Goal: Information Seeking & Learning: Learn about a topic

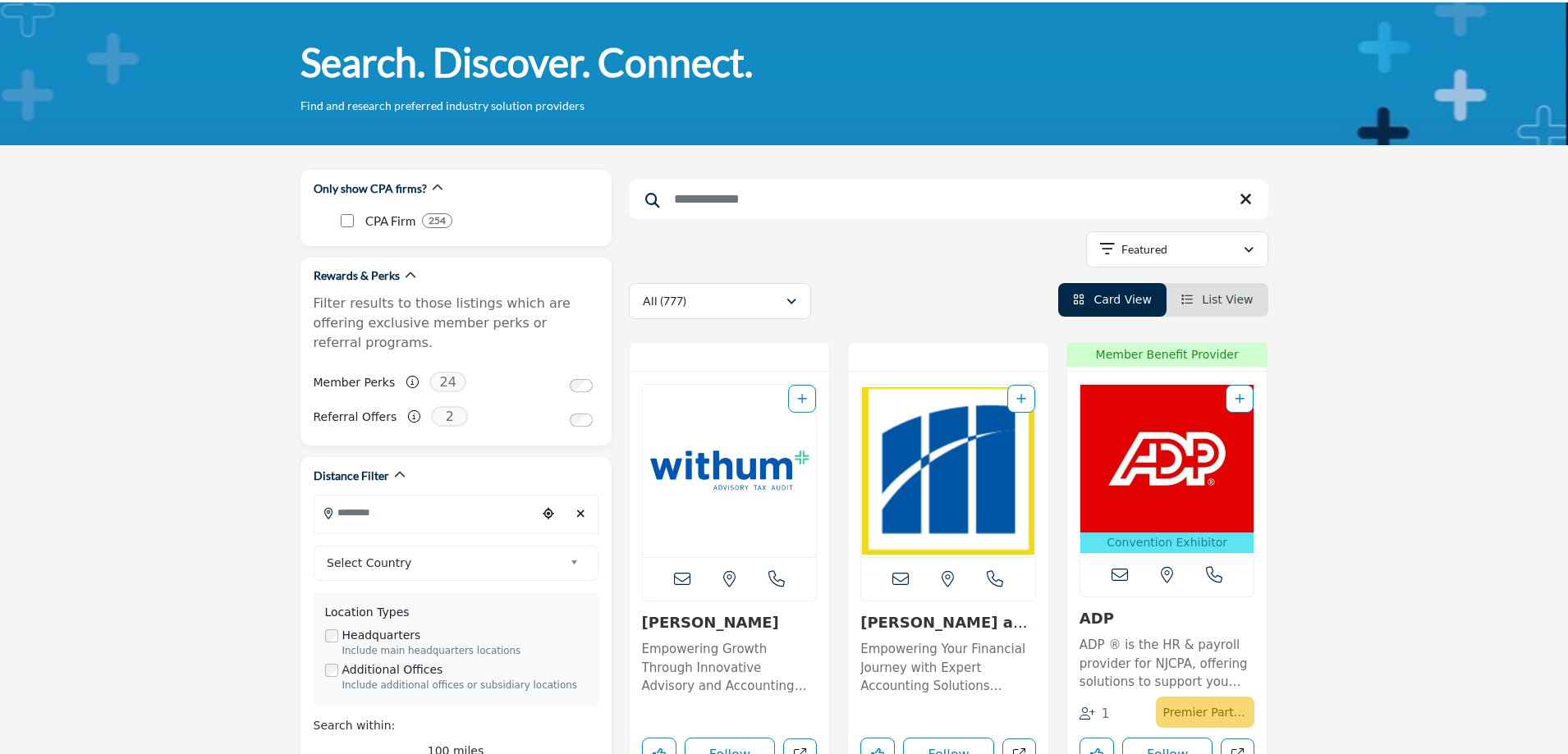
scroll to position [82, 0]
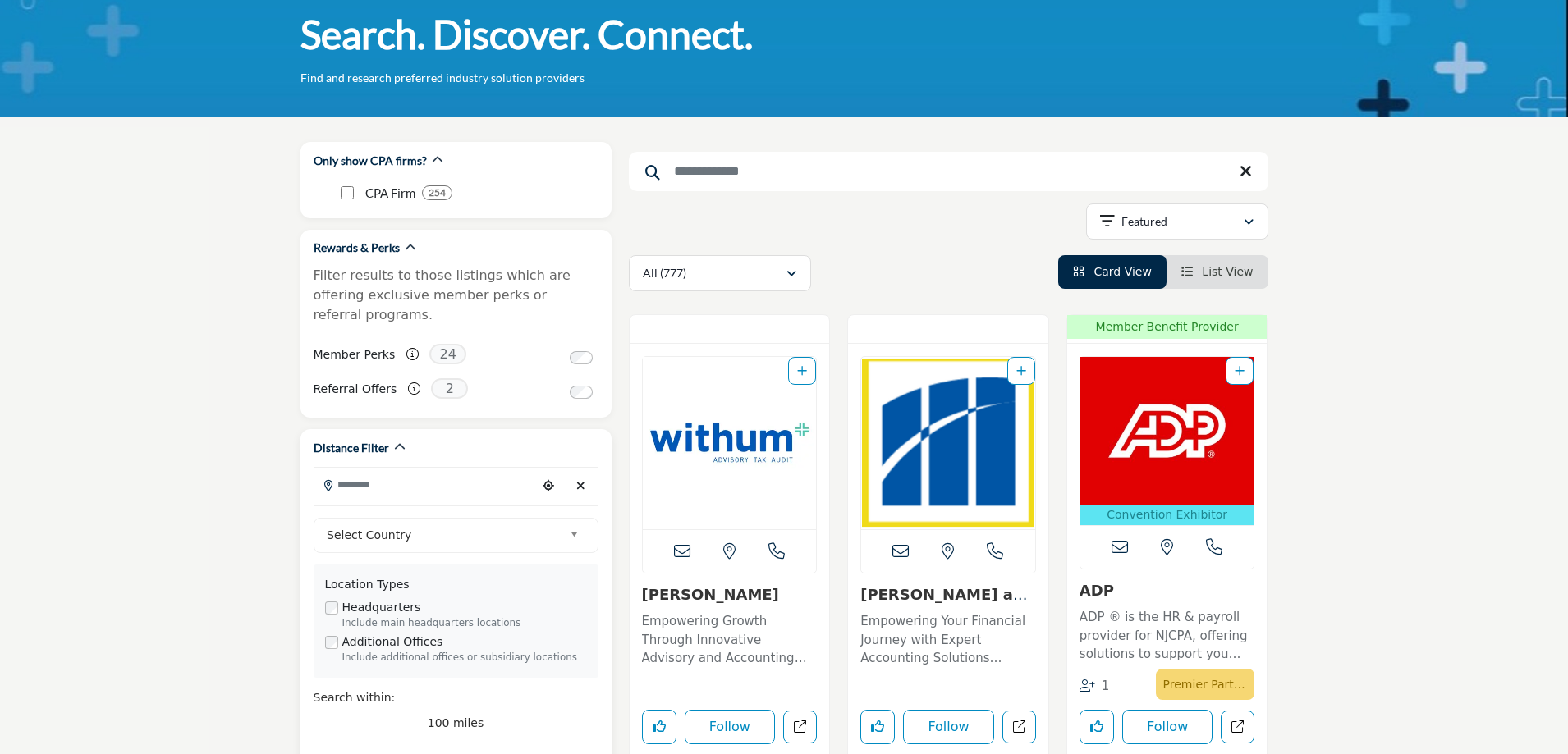
click at [381, 472] on input "Search Location" at bounding box center [426, 484] width 222 height 32
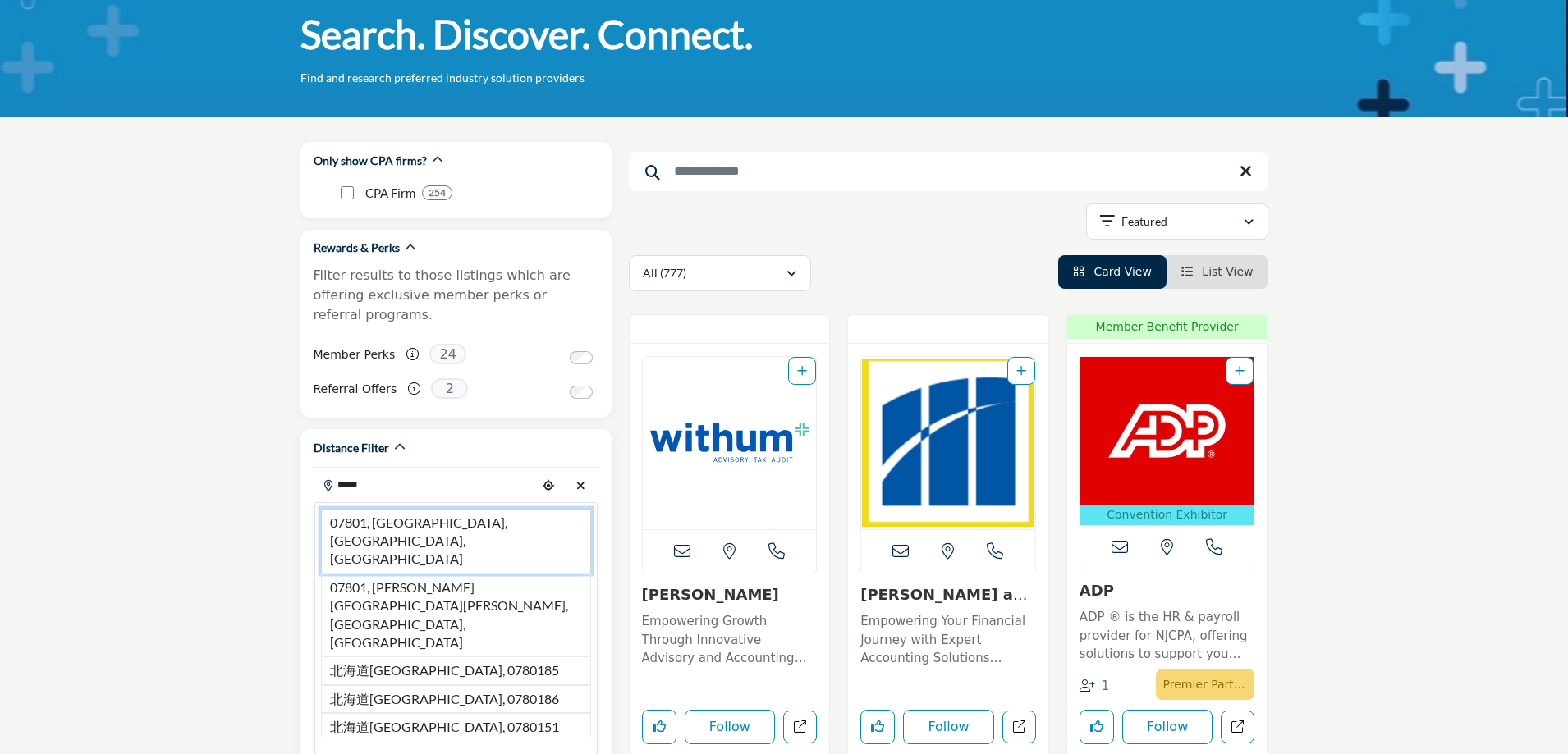
click at [388, 509] on li "07801, [GEOGRAPHIC_DATA], [GEOGRAPHIC_DATA], [GEOGRAPHIC_DATA]" at bounding box center [456, 541] width 270 height 64
type input "**********"
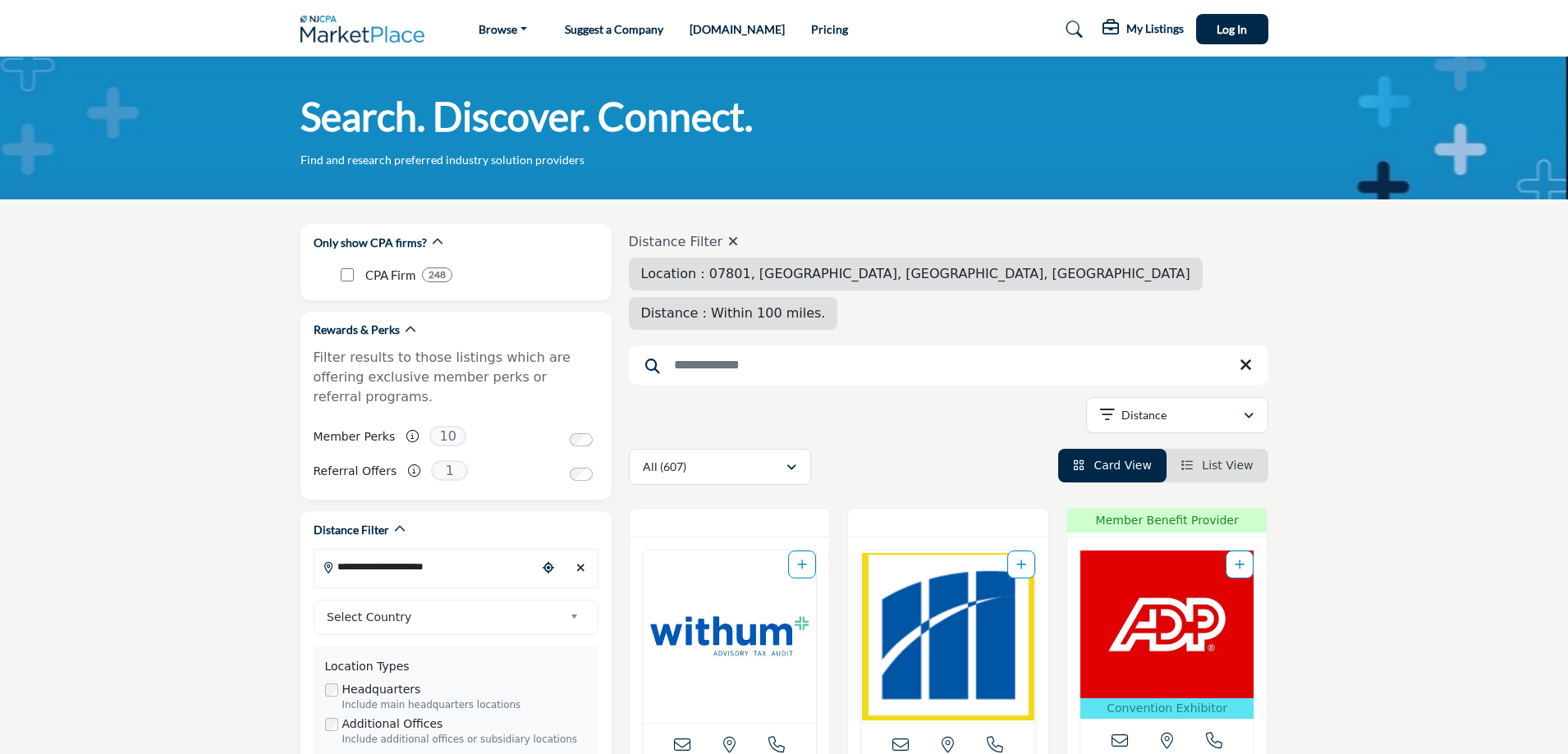
click at [826, 305] on span "Distance : Within 100 miles." at bounding box center [733, 313] width 185 height 15
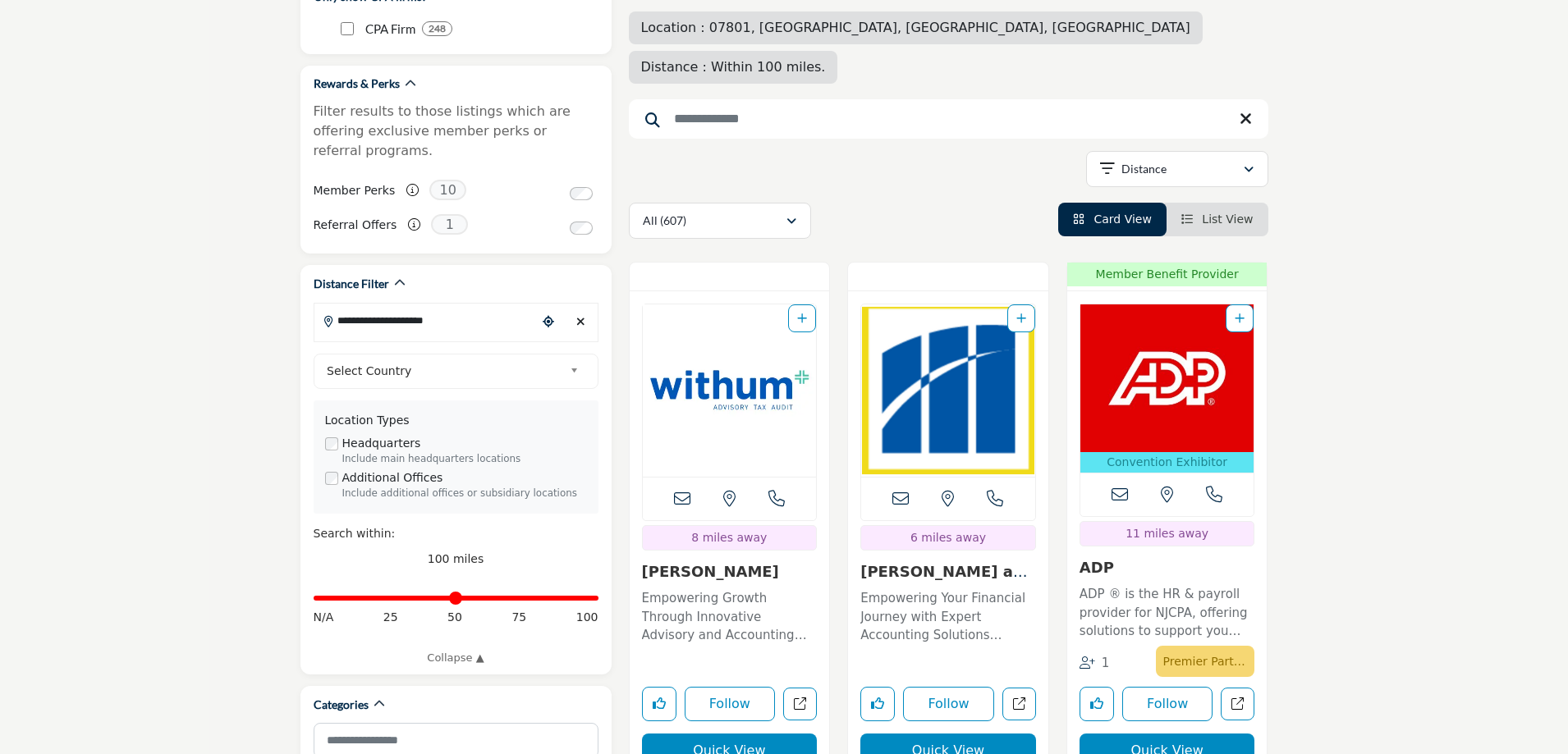
scroll to position [328, 0]
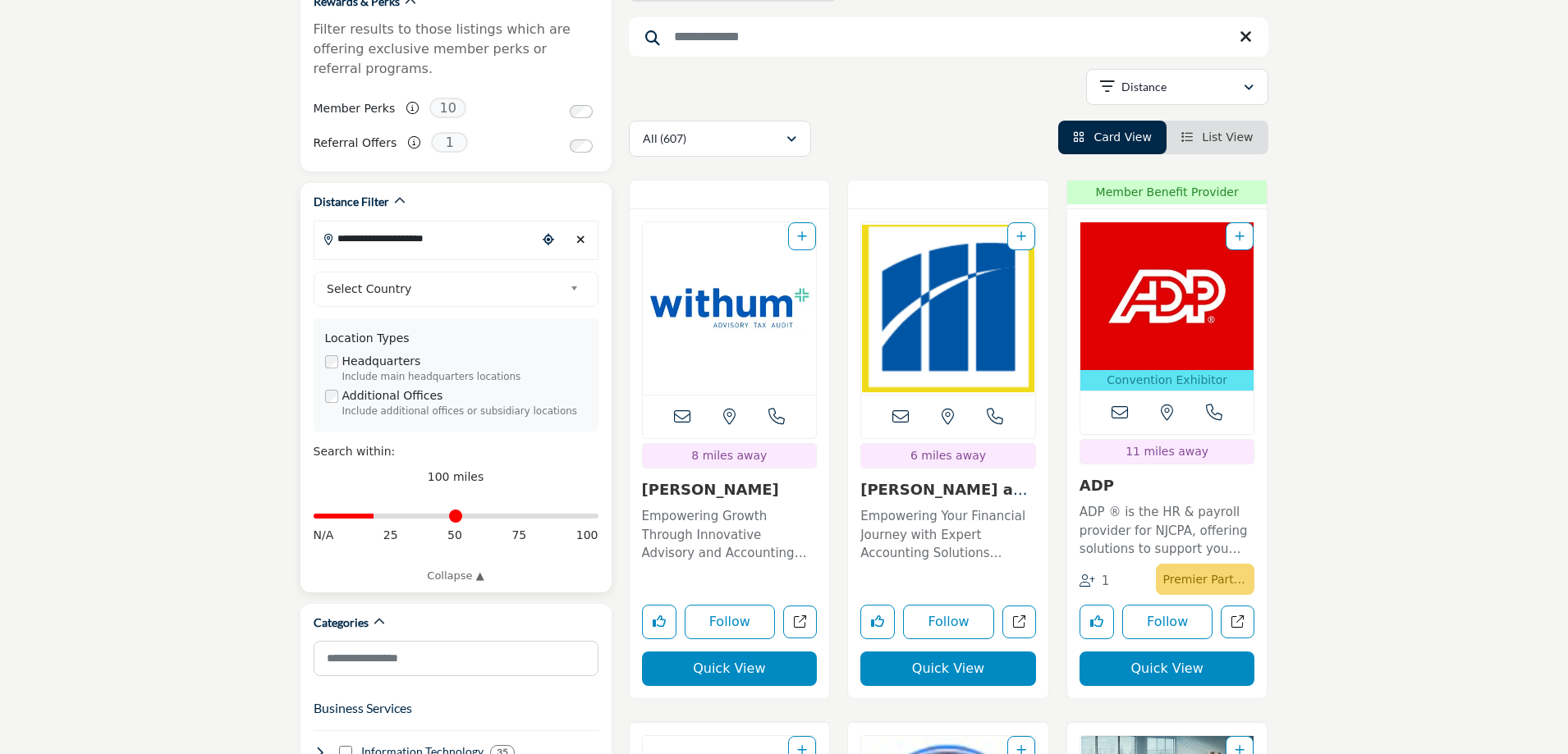
drag, startPoint x: 589, startPoint y: 503, endPoint x: 377, endPoint y: 521, distance: 212.8
type input "**"
click at [377, 518] on input "Distance in miles" at bounding box center [456, 516] width 285 height 3
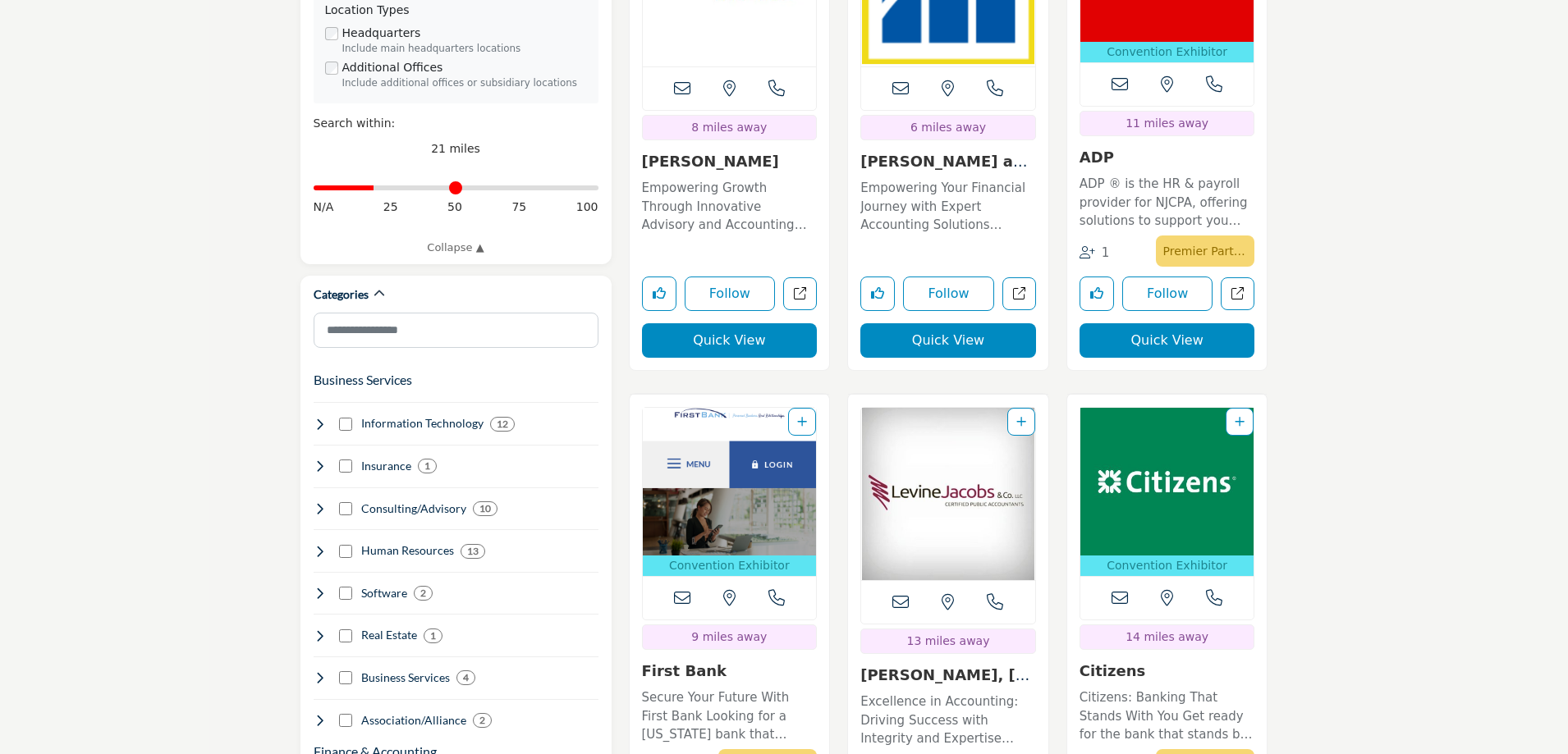
scroll to position [739, 0]
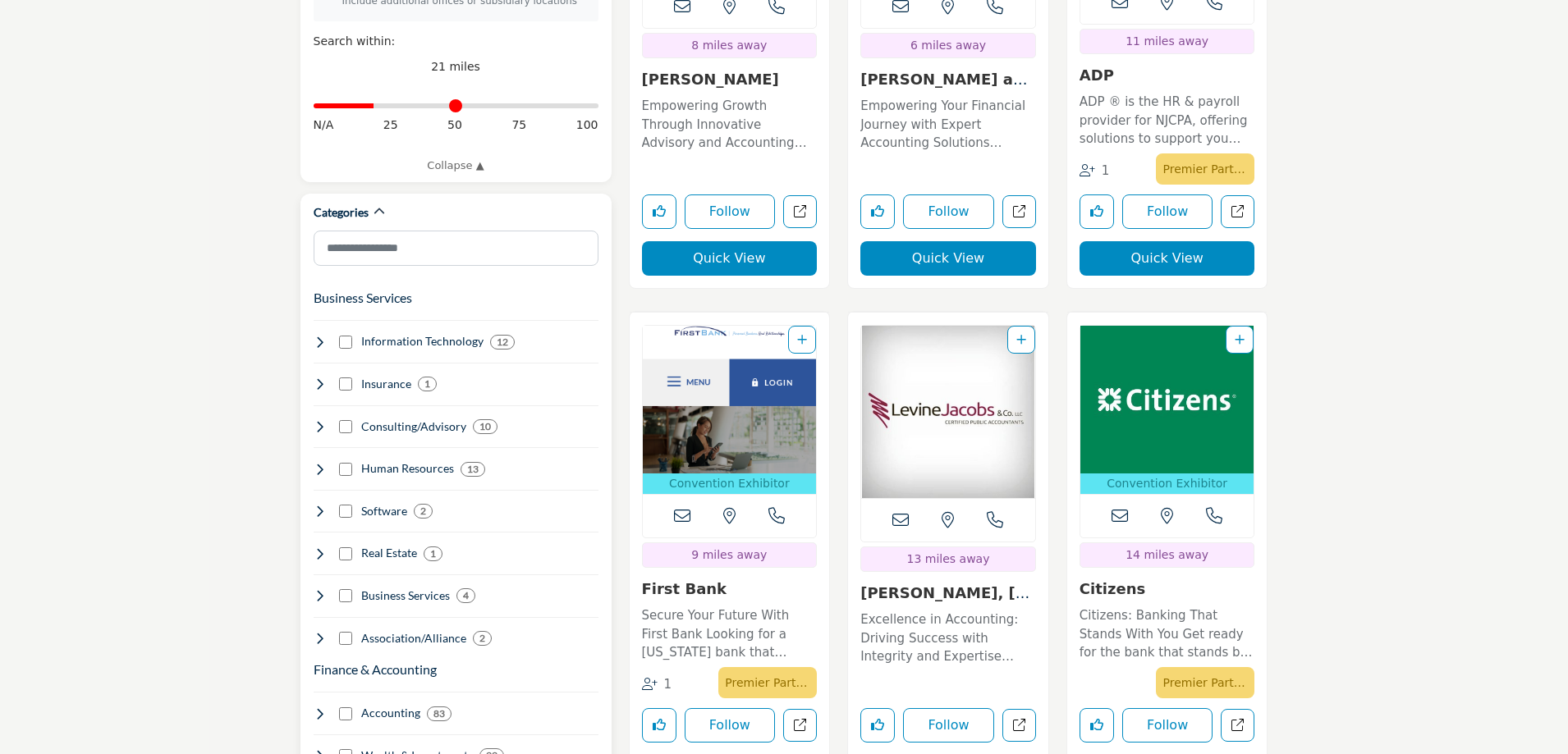
click at [323, 377] on icon at bounding box center [320, 383] width 13 height 13
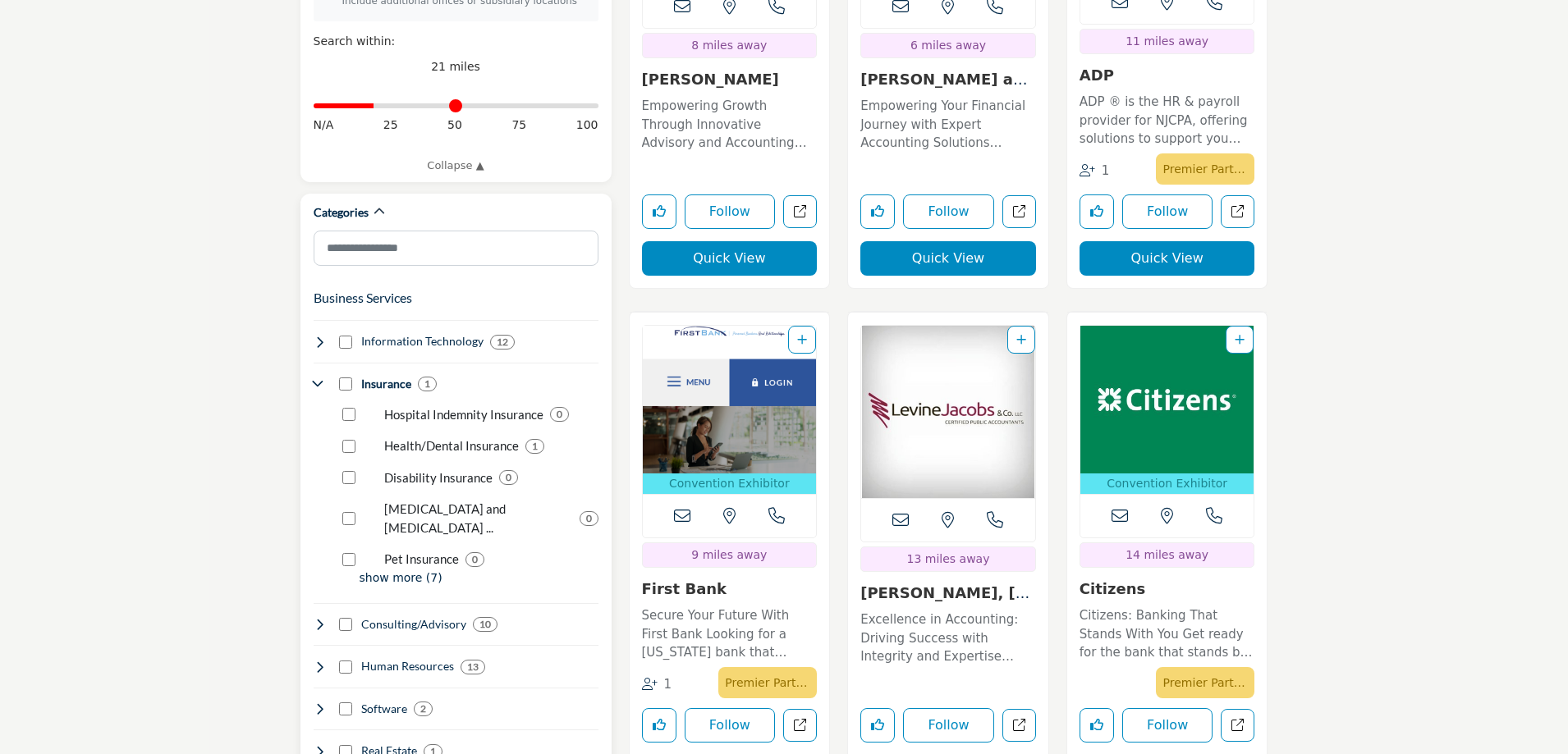
click at [323, 377] on icon at bounding box center [320, 383] width 13 height 13
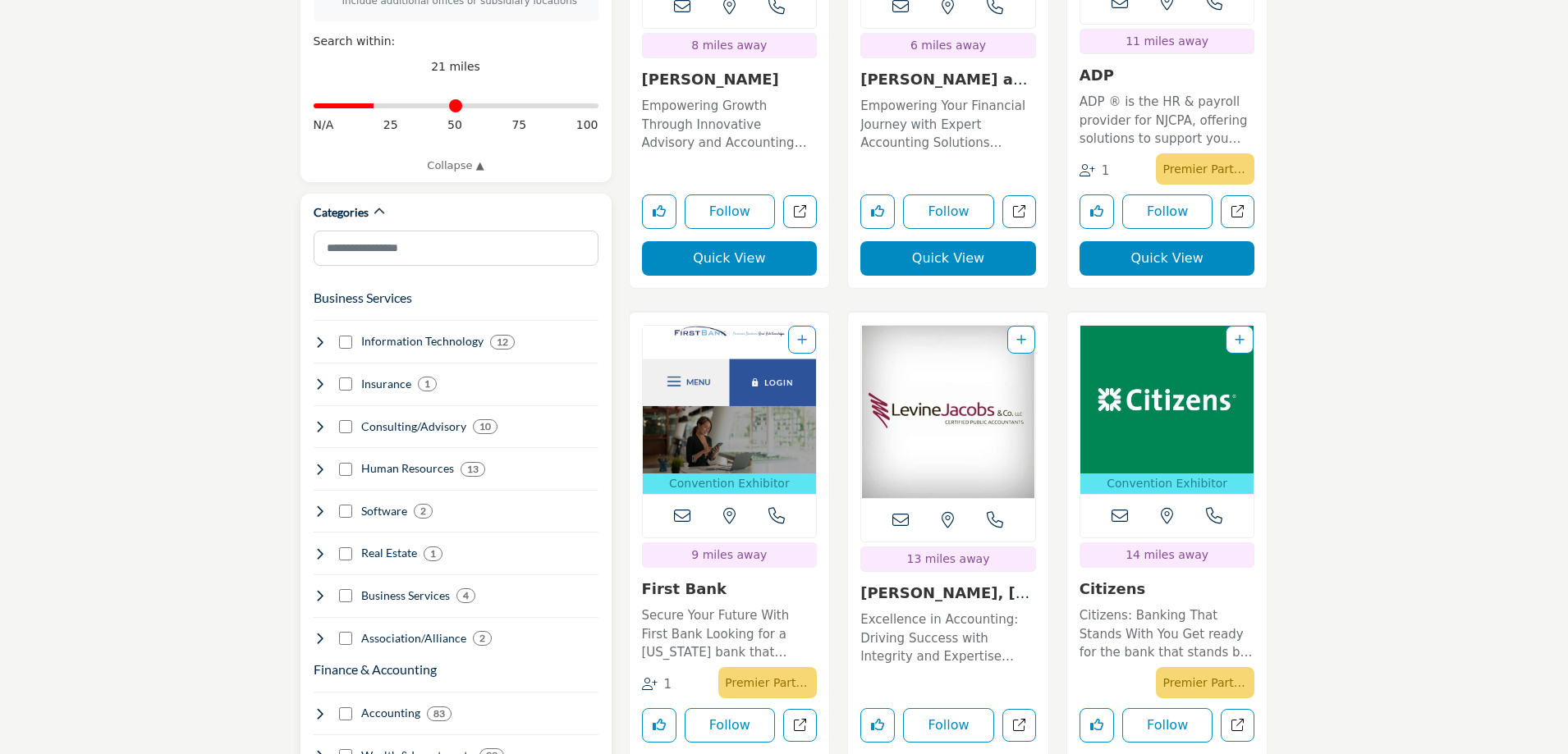
scroll to position [820, 0]
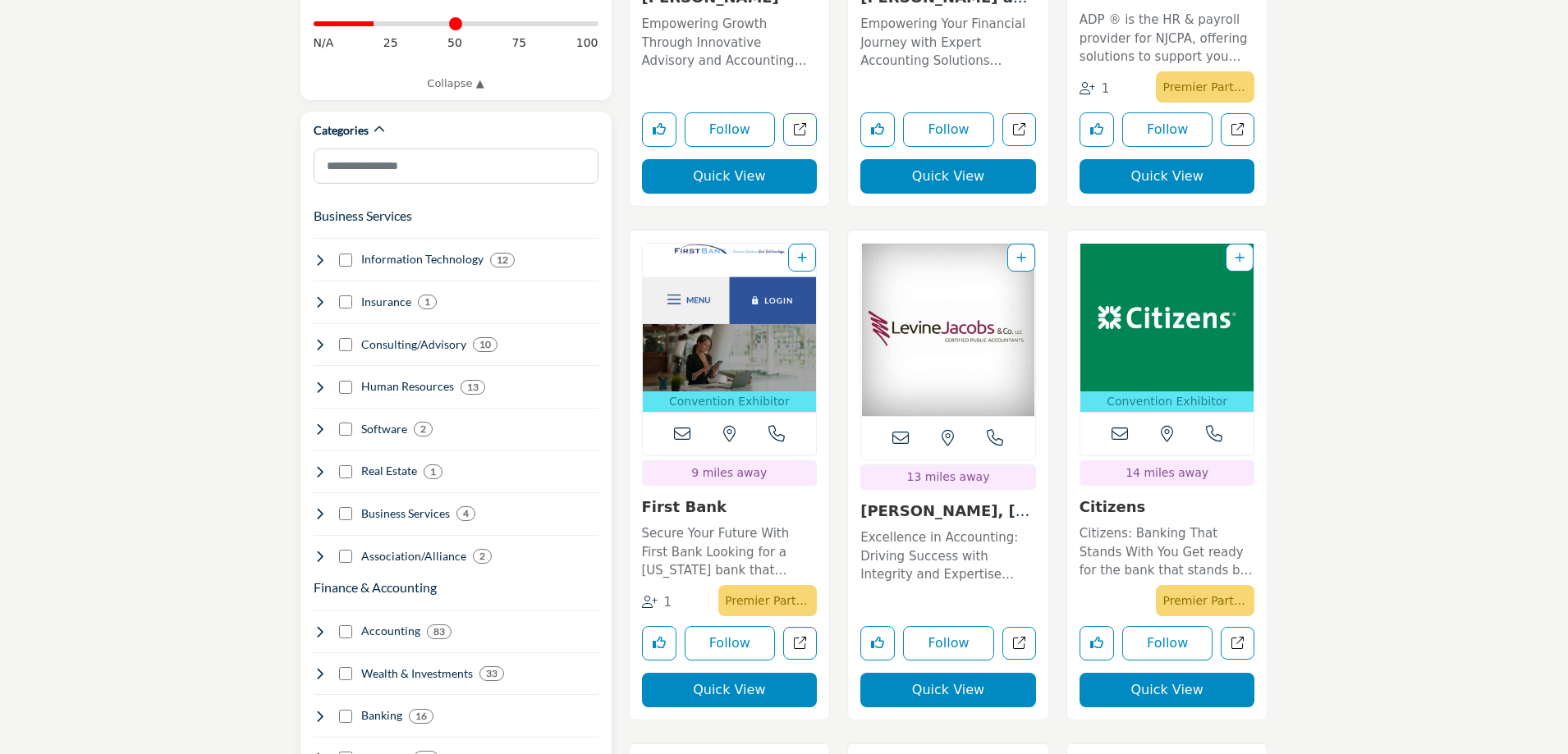
click at [327, 506] on div "Business Services 4" at bounding box center [395, 514] width 163 height 17
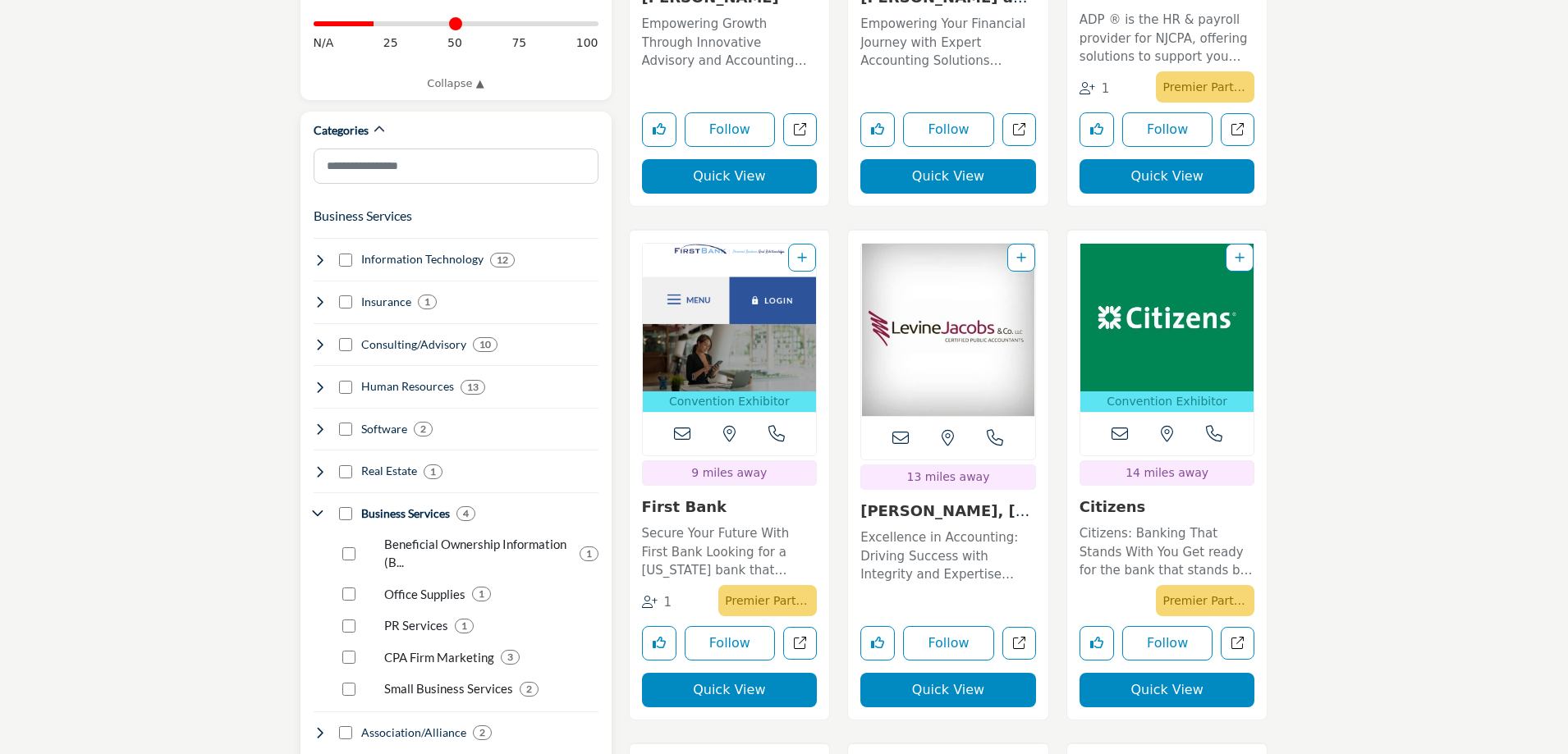
click at [430, 679] on p "Small Business Services" at bounding box center [449, 689] width 129 height 19
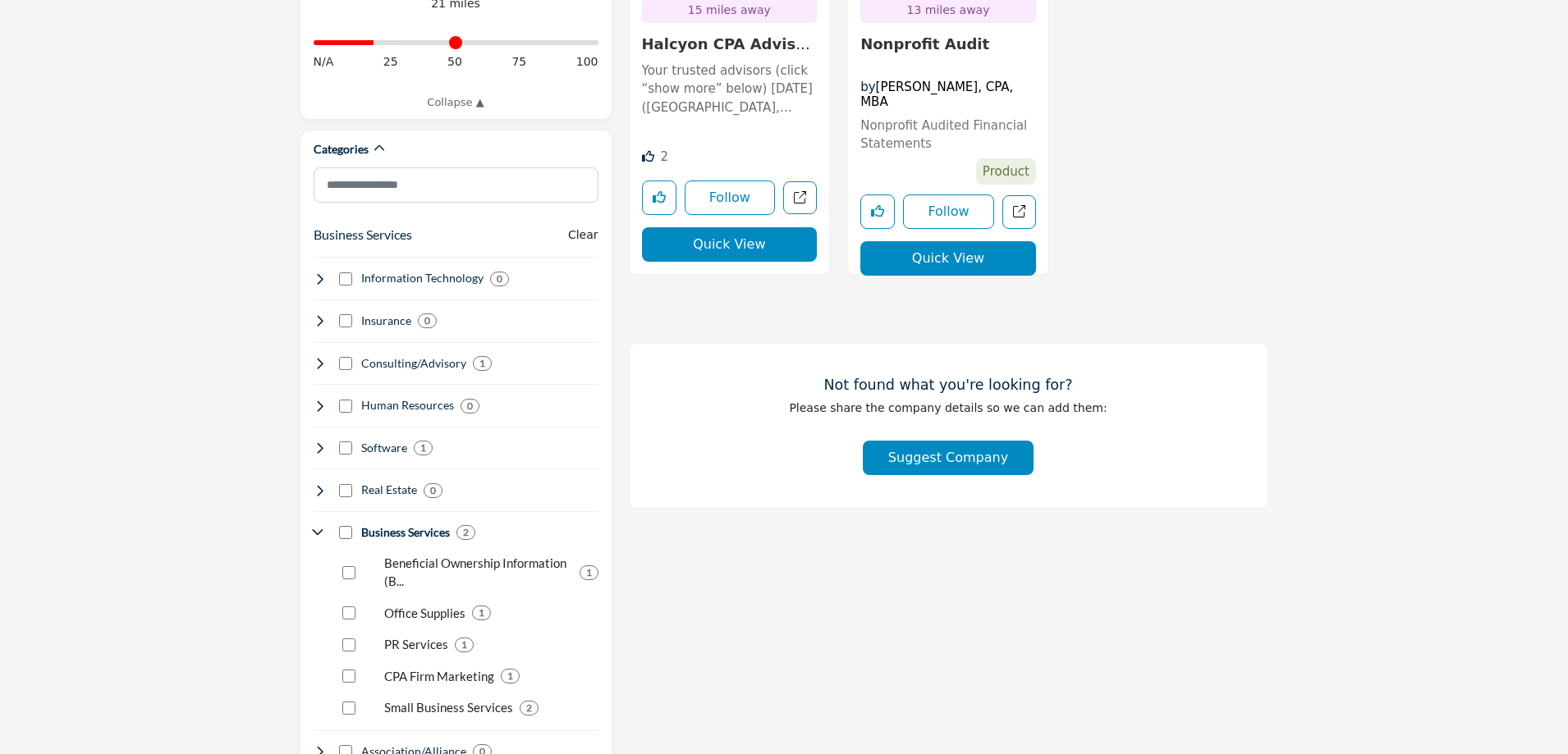
scroll to position [820, 0]
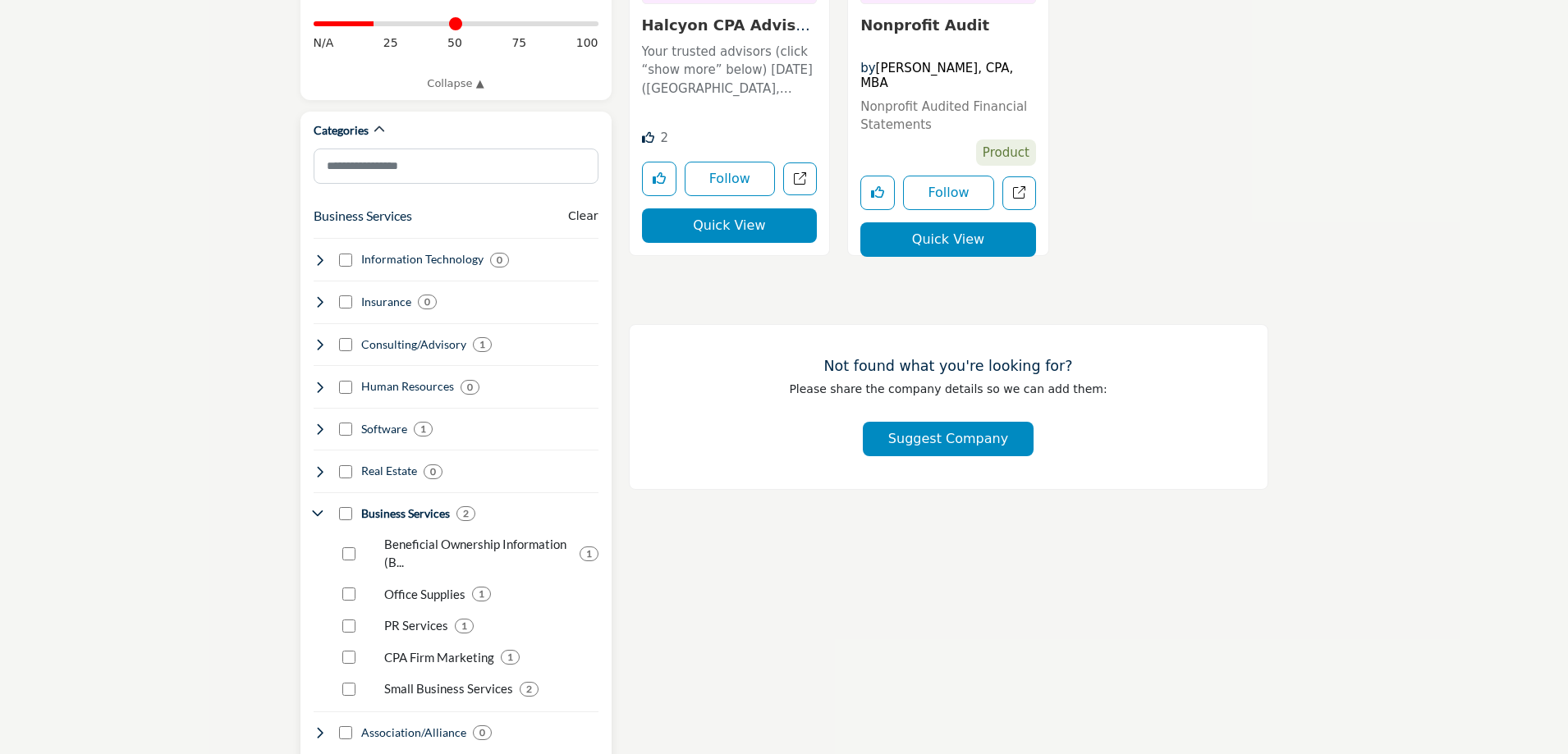
click at [323, 338] on icon at bounding box center [320, 344] width 13 height 13
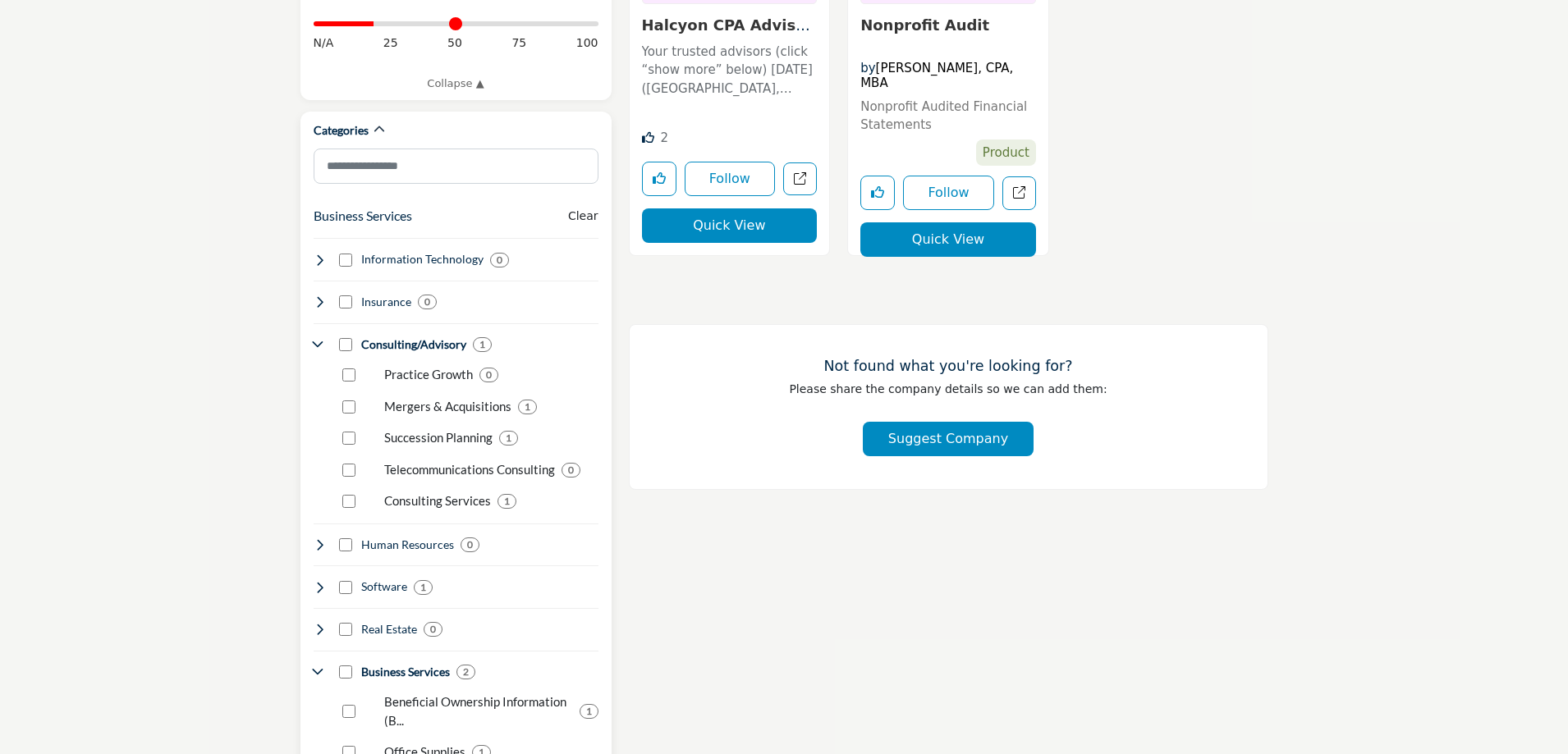
click at [323, 338] on icon at bounding box center [320, 344] width 13 height 13
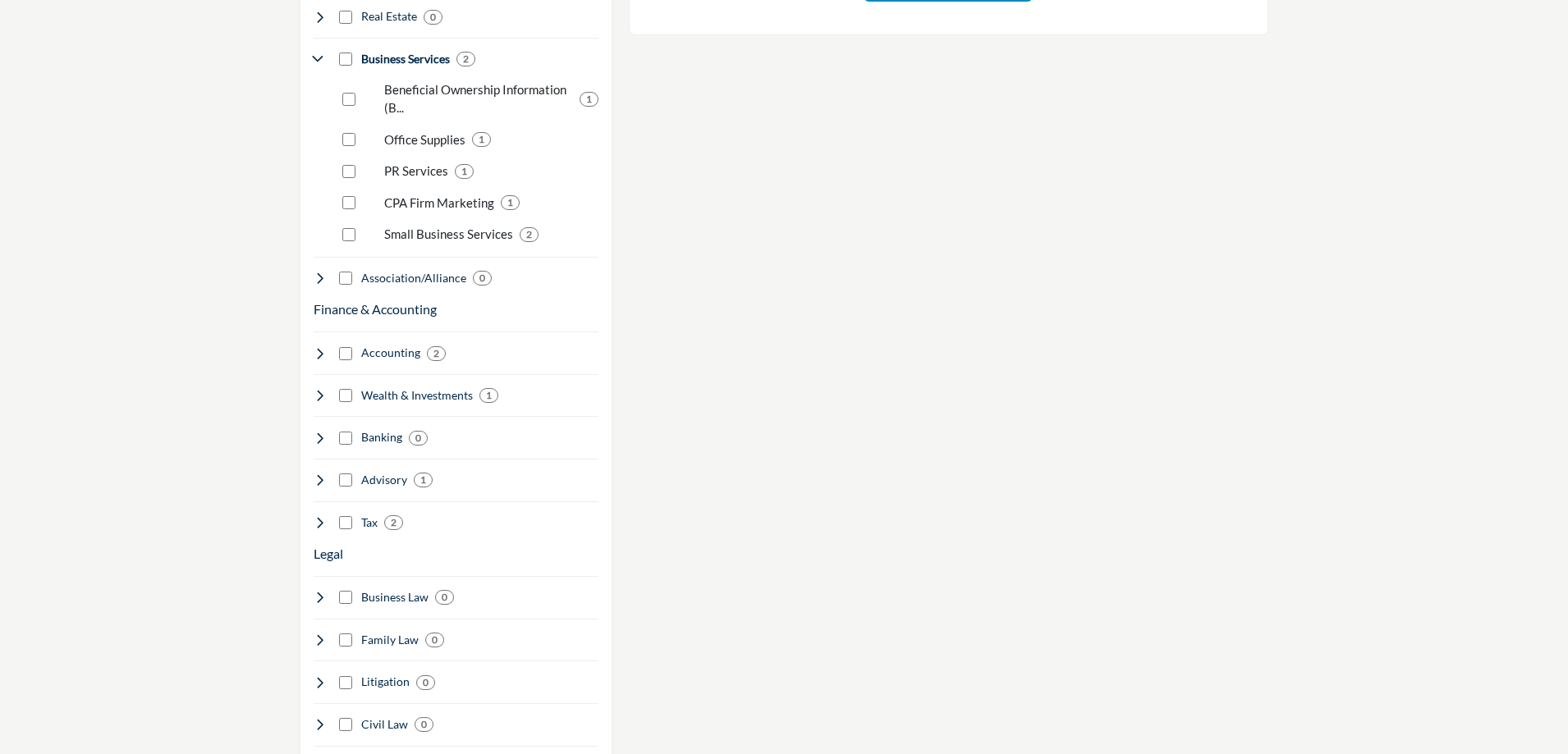
scroll to position [1313, 0]
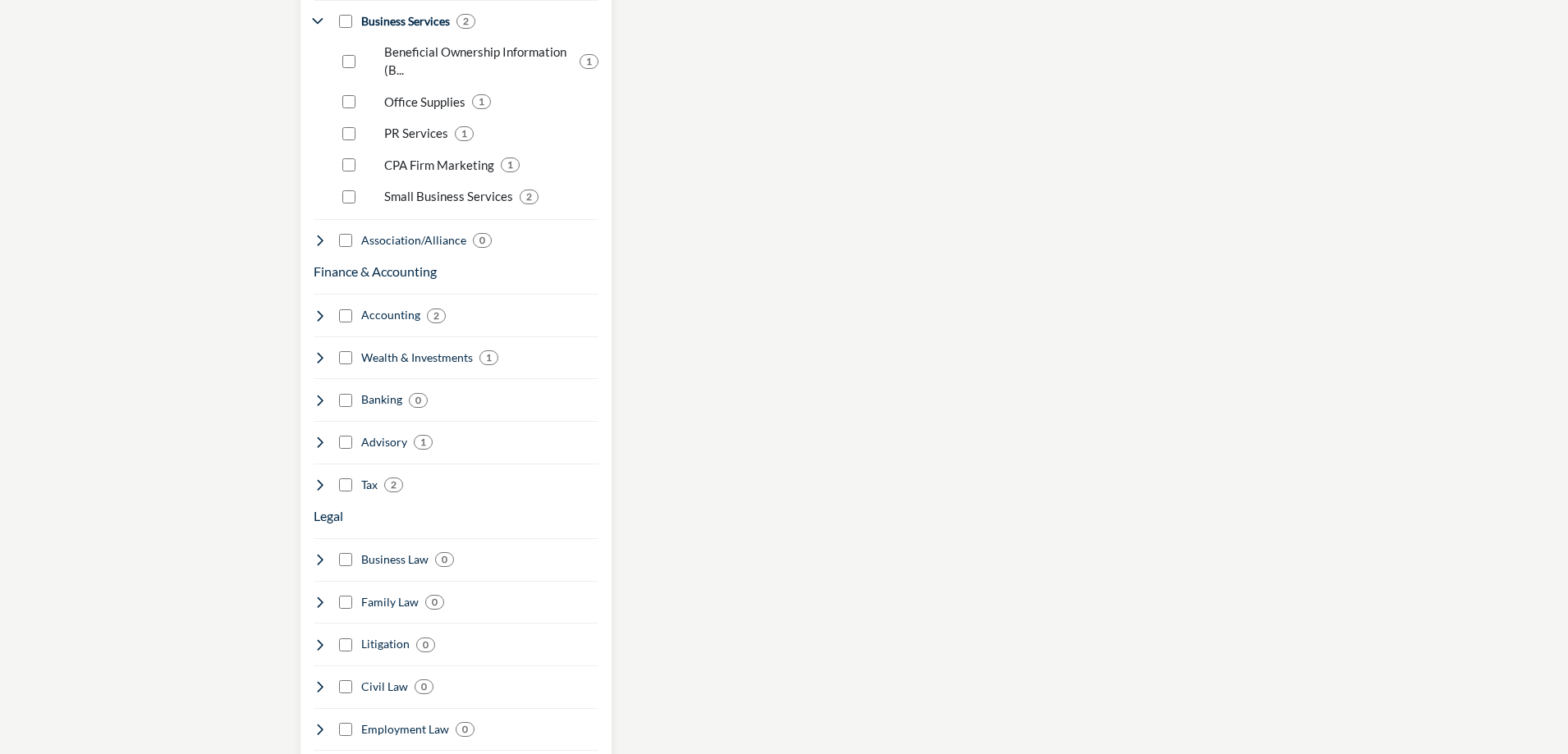
click at [315, 478] on icon at bounding box center [320, 484] width 13 height 13
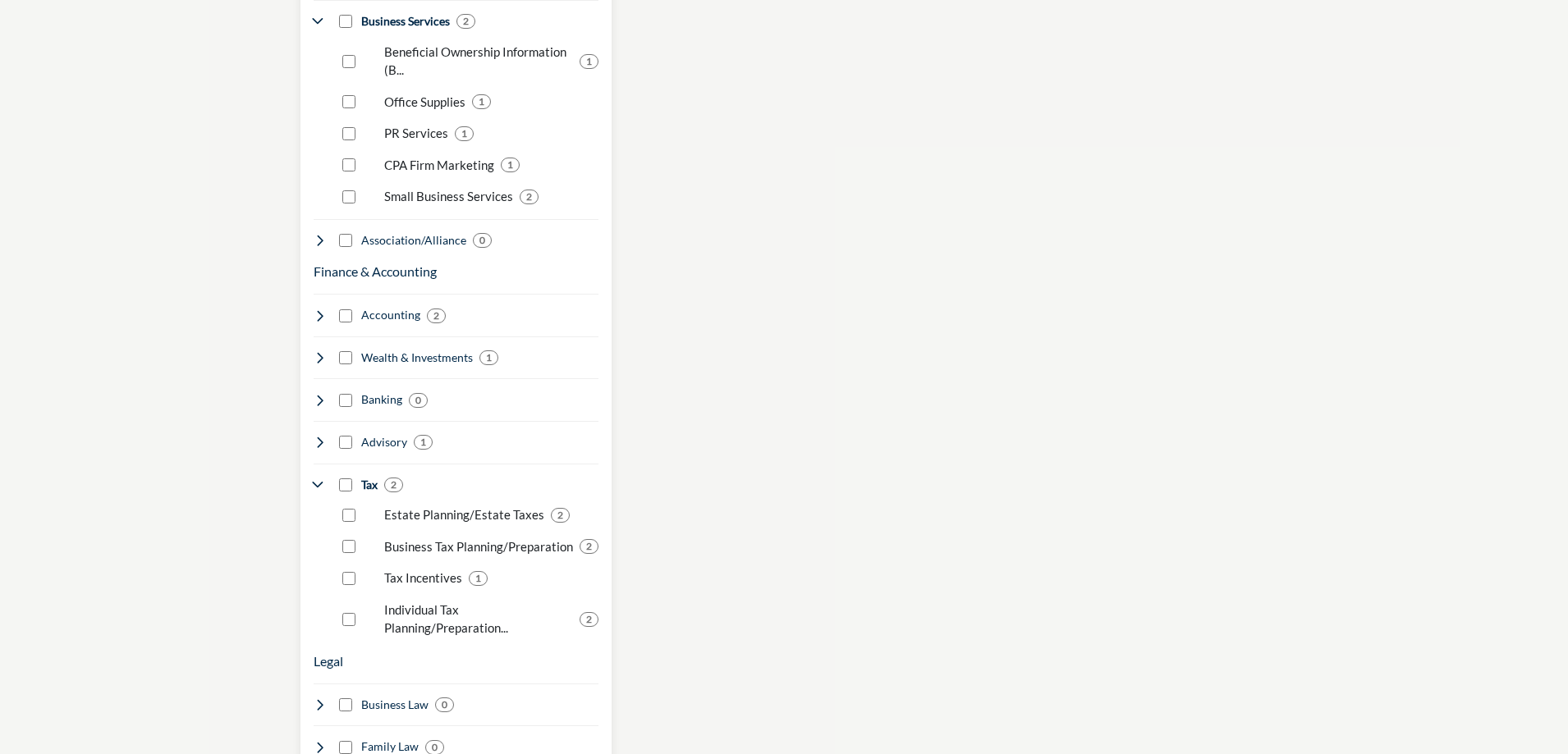
click at [315, 478] on icon at bounding box center [320, 484] width 13 height 13
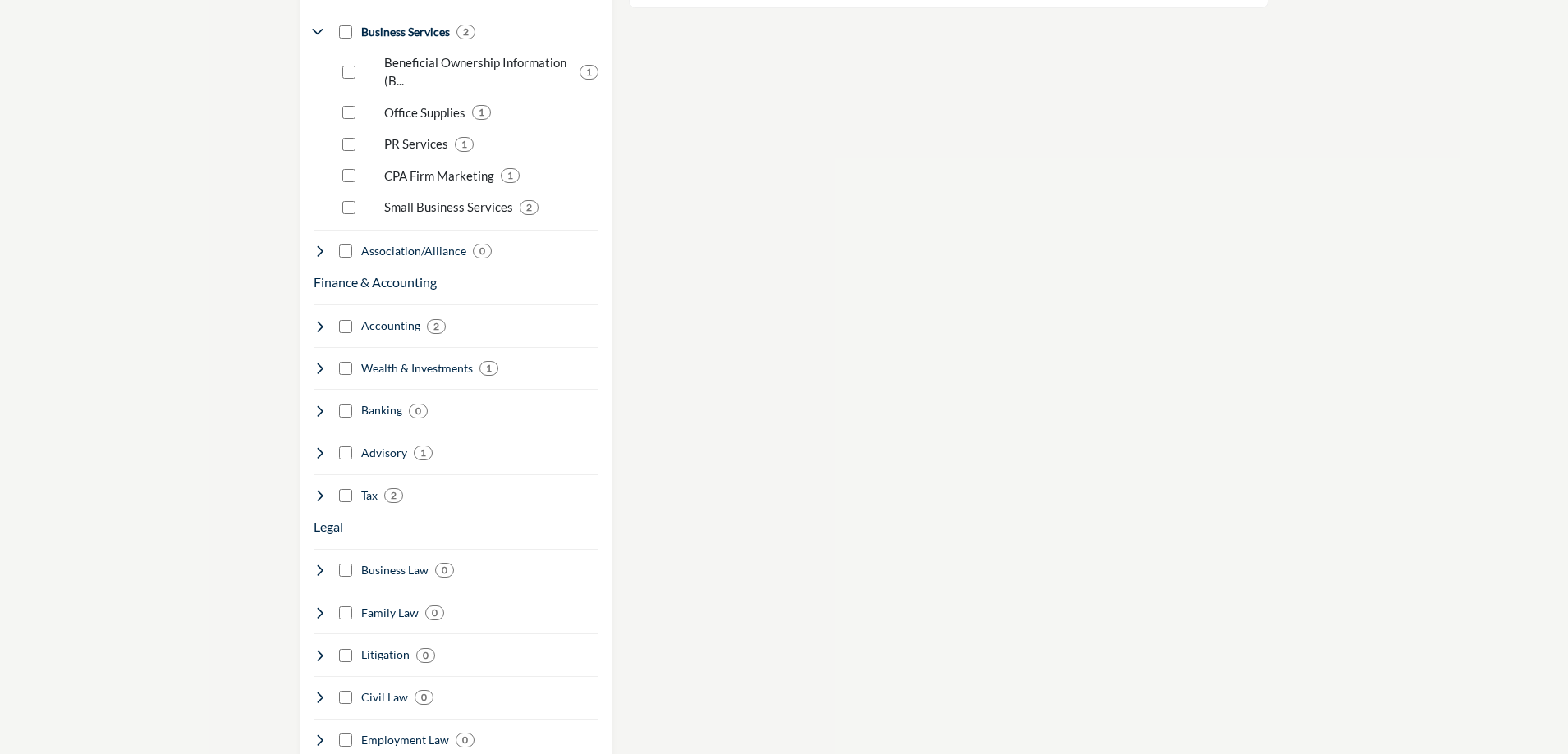
scroll to position [1231, 0]
